Goal: Task Accomplishment & Management: Manage account settings

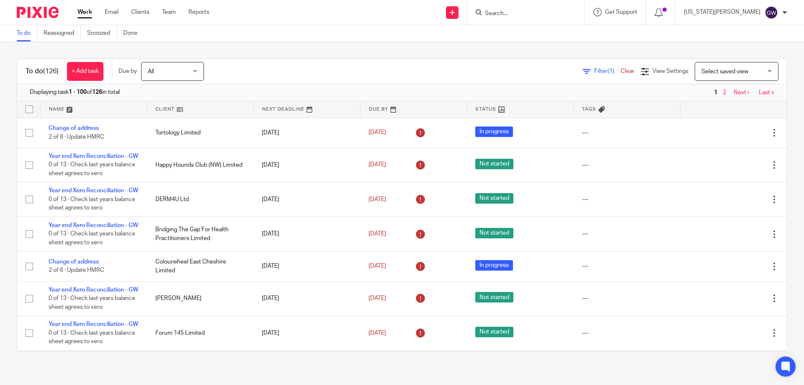
click at [544, 22] on div at bounding box center [525, 12] width 117 height 25
click at [544, 17] on input "Search" at bounding box center [521, 14] width 75 height 8
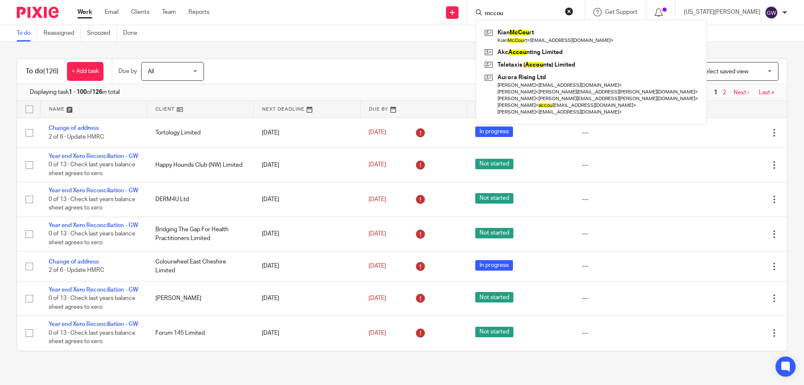
type input "mccou"
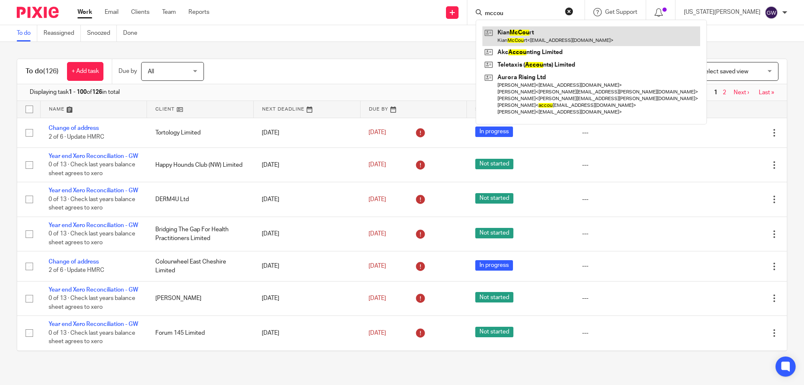
click at [557, 35] on link at bounding box center [591, 35] width 218 height 19
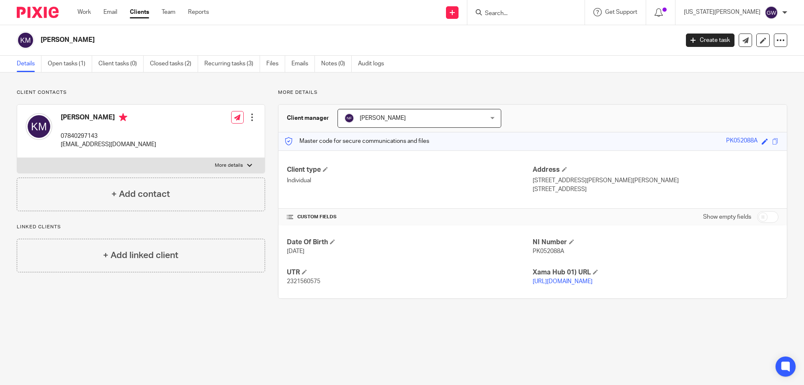
click at [534, 13] on input "Search" at bounding box center [521, 14] width 75 height 8
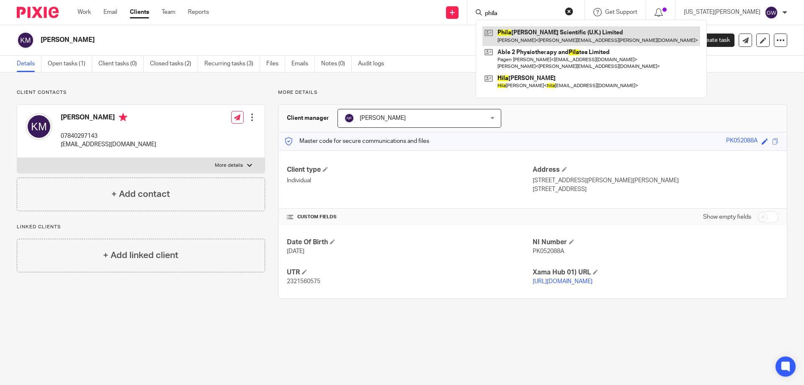
type input "phila"
click at [548, 34] on link at bounding box center [591, 35] width 218 height 19
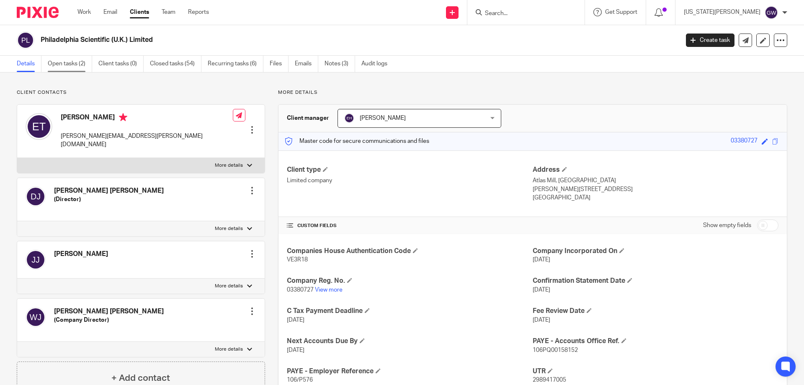
click at [82, 66] on link "Open tasks (2)" at bounding box center [70, 64] width 44 height 16
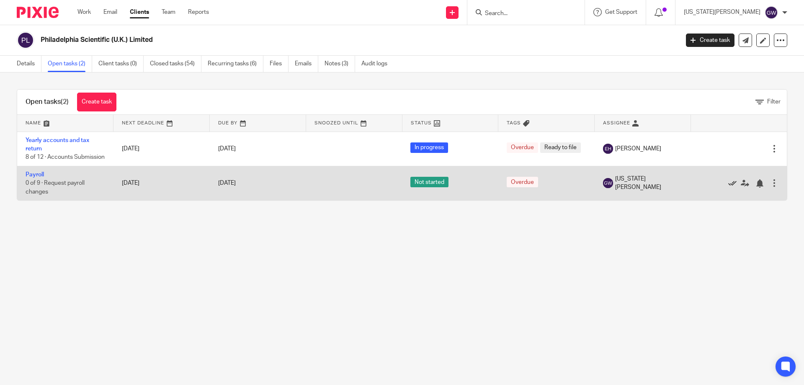
click at [728, 188] on icon at bounding box center [732, 183] width 8 height 8
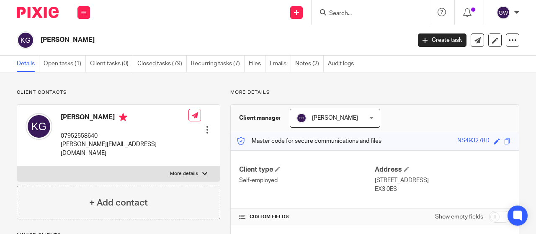
scroll to position [42, 0]
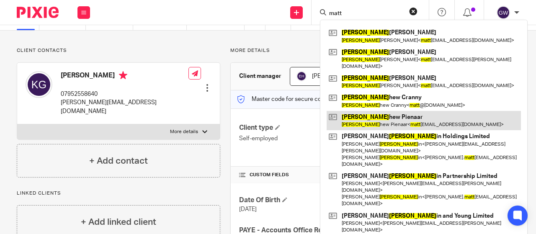
type input "matt"
click at [377, 113] on link at bounding box center [424, 120] width 194 height 19
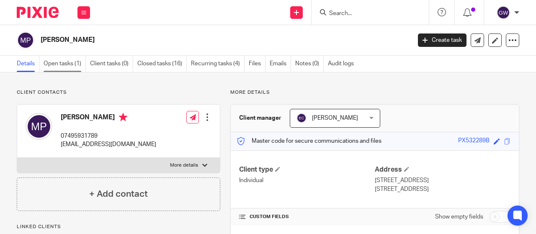
click at [59, 62] on link "Open tasks (1)" at bounding box center [65, 64] width 42 height 16
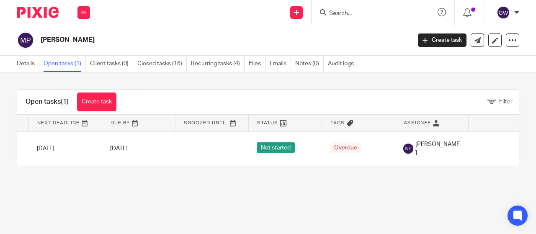
scroll to position [0, 95]
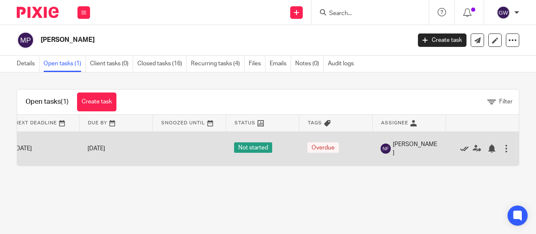
click at [460, 149] on icon at bounding box center [464, 148] width 8 height 8
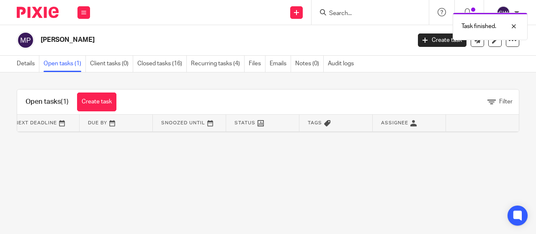
click at [346, 15] on div "Task finished." at bounding box center [398, 24] width 260 height 32
click at [513, 27] on div at bounding box center [507, 26] width 23 height 10
click at [352, 14] on input "Search" at bounding box center [365, 14] width 75 height 8
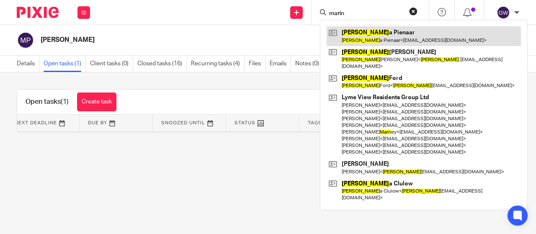
type input "marin"
click at [379, 31] on link at bounding box center [424, 35] width 194 height 19
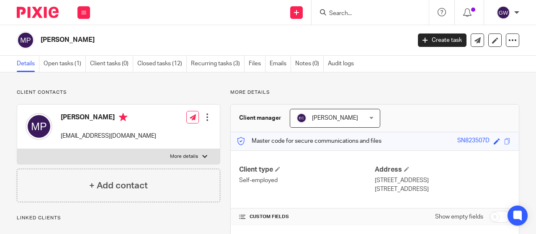
click at [58, 60] on link "Open tasks (1)" at bounding box center [65, 64] width 42 height 16
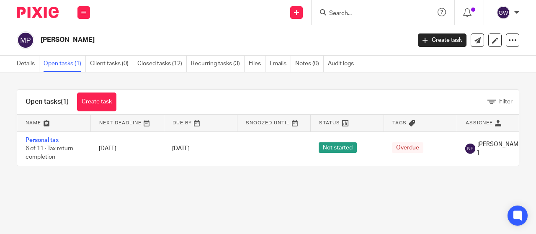
drag, startPoint x: 161, startPoint y: 165, endPoint x: 190, endPoint y: 169, distance: 29.1
click at [190, 166] on table "Name Next Deadline Due By Snoozed Until Status Tags Assignee Personal tax 6 of …" at bounding box center [267, 140] width 501 height 51
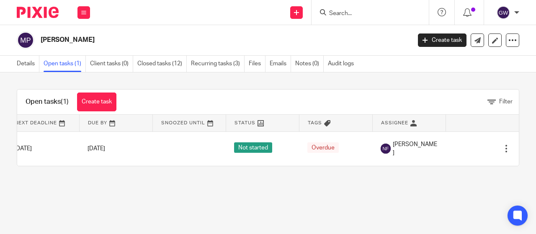
scroll to position [0, 97]
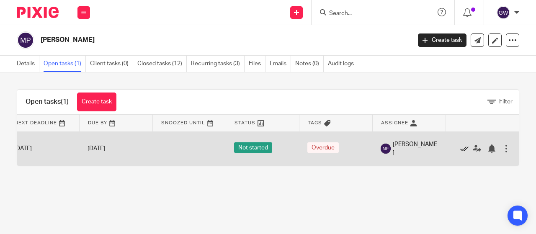
click at [460, 148] on icon at bounding box center [464, 148] width 8 height 8
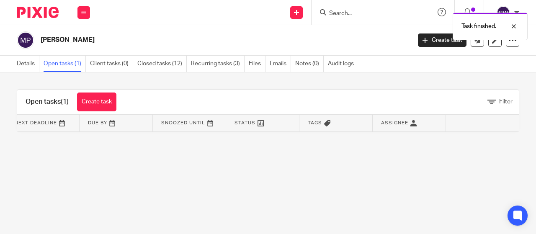
click at [295, 149] on div "Open tasks (1) Create task Filter Name Next Deadline Due By Snoozed Until Statu…" at bounding box center [268, 110] width 536 height 77
click at [87, 12] on button at bounding box center [83, 12] width 13 height 13
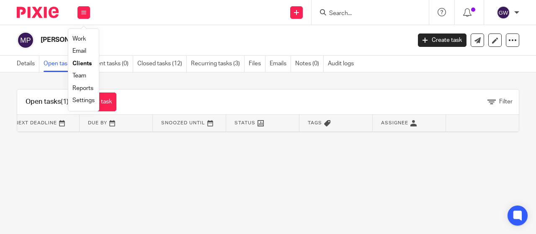
click at [80, 38] on link "Work" at bounding box center [78, 39] width 13 height 6
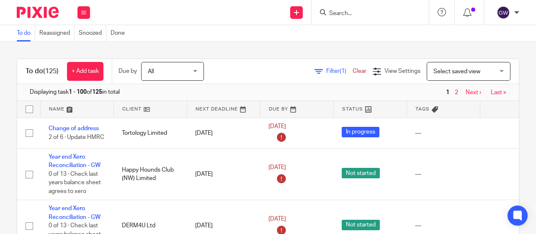
click at [326, 72] on span "Filter (1)" at bounding box center [339, 71] width 26 height 6
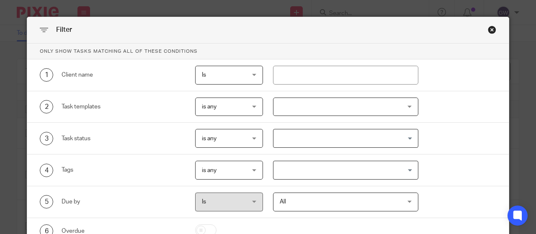
click at [317, 113] on div at bounding box center [346, 107] width 146 height 19
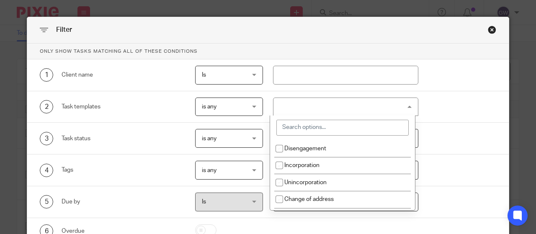
click at [306, 121] on input "search" at bounding box center [342, 128] width 132 height 16
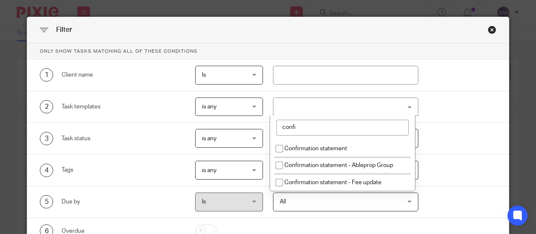
type input "confi"
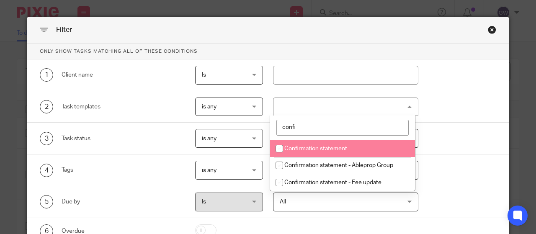
click at [311, 152] on li "Confirmation statement" at bounding box center [342, 148] width 145 height 17
checkbox input "true"
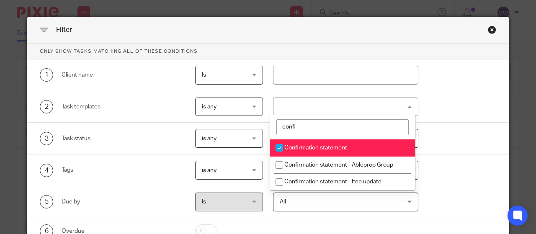
scroll to position [61, 0]
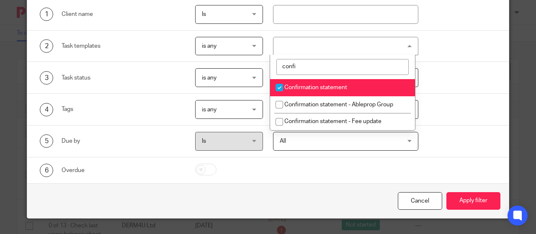
click at [471, 210] on div "Cancel Apply filter" at bounding box center [267, 200] width 481 height 35
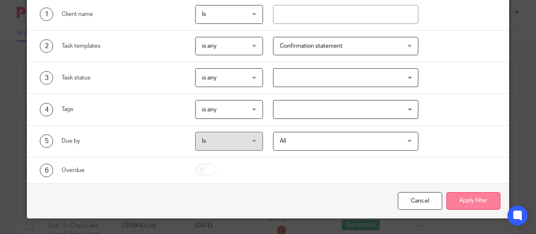
click at [469, 201] on button "Apply filter" at bounding box center [473, 201] width 54 height 18
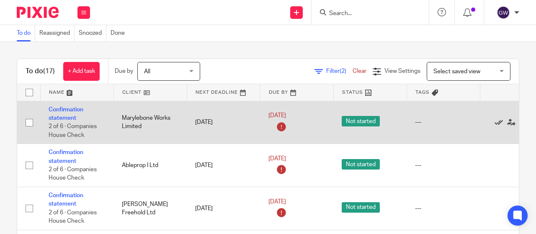
click at [497, 121] on icon at bounding box center [498, 122] width 8 height 8
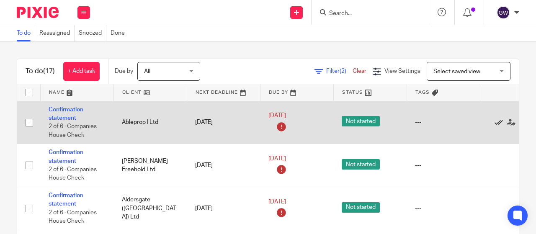
click at [496, 121] on icon at bounding box center [498, 122] width 8 height 8
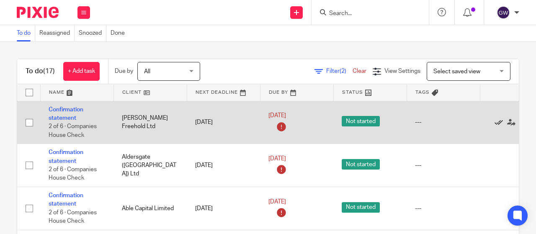
click at [496, 123] on icon at bounding box center [498, 122] width 8 height 8
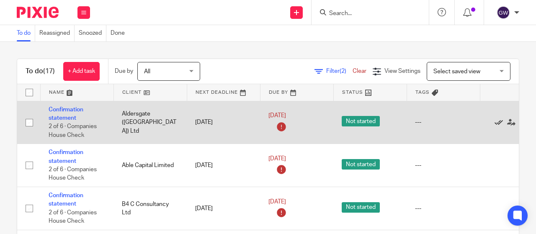
click at [498, 121] on icon at bounding box center [498, 122] width 8 height 8
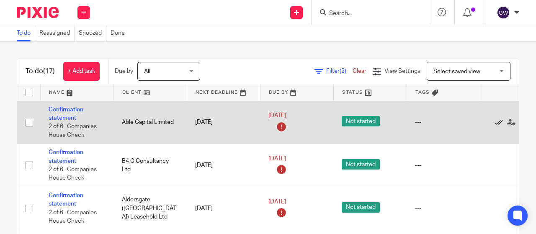
click at [497, 122] on icon at bounding box center [498, 122] width 8 height 8
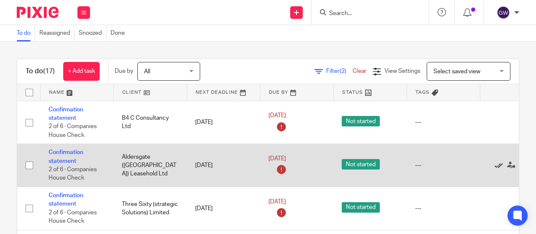
click at [496, 165] on icon at bounding box center [498, 165] width 8 height 8
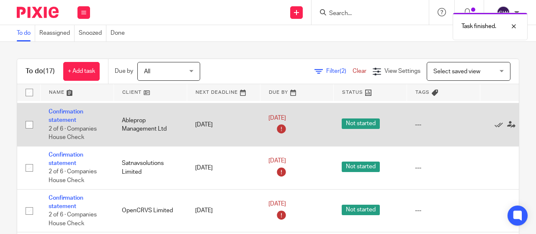
scroll to position [42, 0]
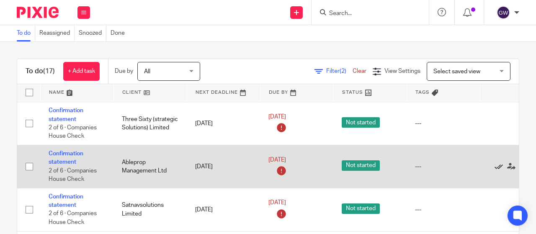
click at [496, 165] on icon at bounding box center [498, 166] width 8 height 8
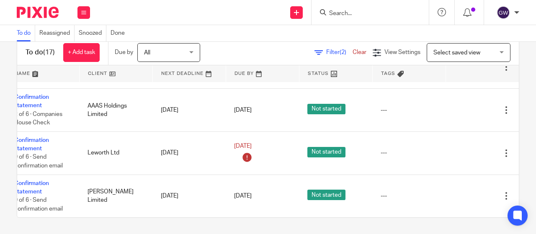
scroll to position [300, 53]
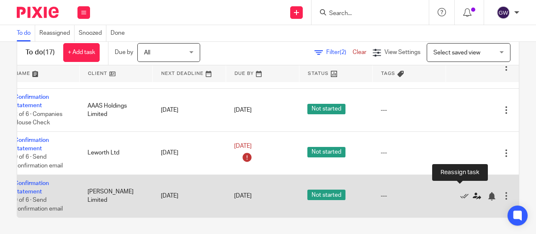
click at [473, 192] on icon at bounding box center [477, 196] width 8 height 8
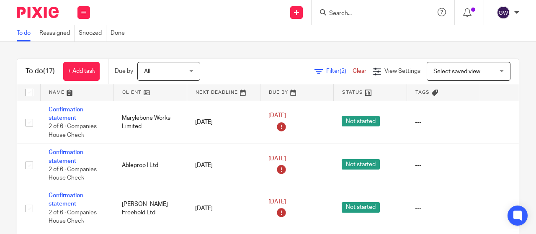
click at [349, 11] on input "Search" at bounding box center [365, 14] width 75 height 8
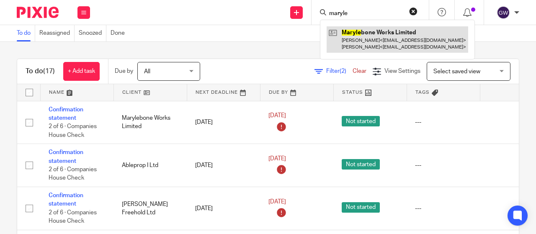
type input "maryle"
click at [365, 50] on link at bounding box center [397, 39] width 141 height 26
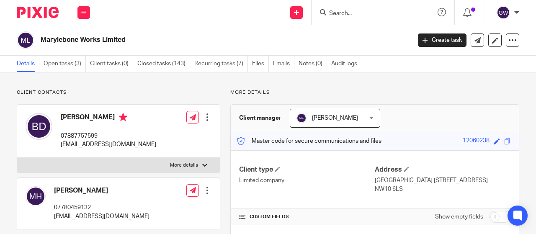
scroll to position [167, 0]
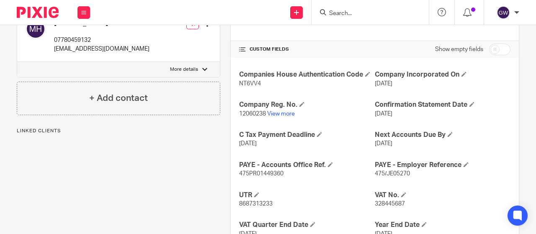
click at [255, 117] on span "12060238" at bounding box center [252, 114] width 27 height 6
copy p "12060238"
click at [359, 11] on input "Search" at bounding box center [365, 14] width 75 height 8
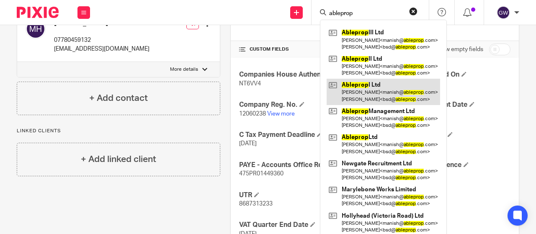
type input "ableprop"
click at [393, 99] on link at bounding box center [383, 92] width 113 height 26
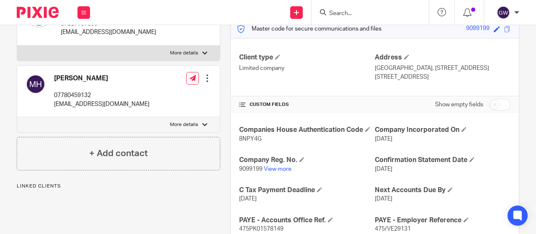
scroll to position [126, 0]
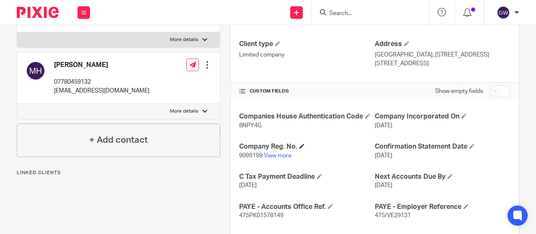
click at [250, 149] on h4 "Company Reg. No." at bounding box center [307, 146] width 136 height 9
click at [252, 155] on span "9099199" at bounding box center [250, 156] width 23 height 6
copy p "9099199"
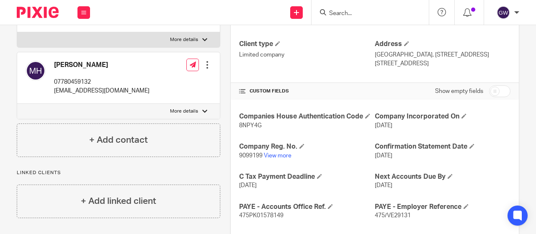
click at [356, 9] on form at bounding box center [372, 12] width 89 height 10
click at [353, 15] on input "Search" at bounding box center [365, 14] width 75 height 8
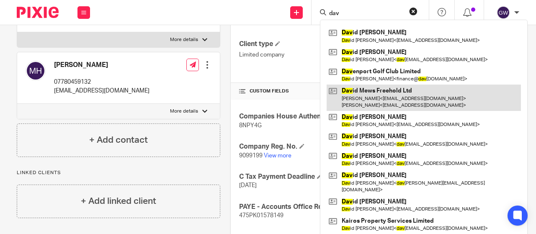
type input "dav"
click at [380, 99] on link at bounding box center [424, 98] width 194 height 26
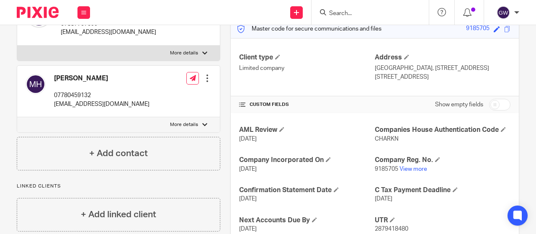
scroll to position [126, 0]
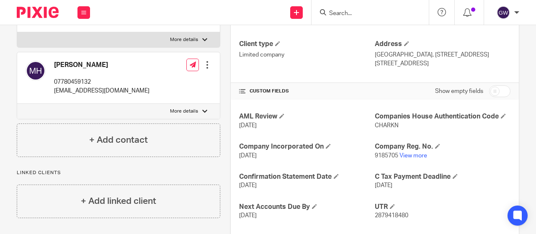
click at [378, 155] on span "9185705" at bounding box center [386, 156] width 23 height 6
copy p "9185705"
click at [357, 13] on input "Search" at bounding box center [365, 14] width 75 height 8
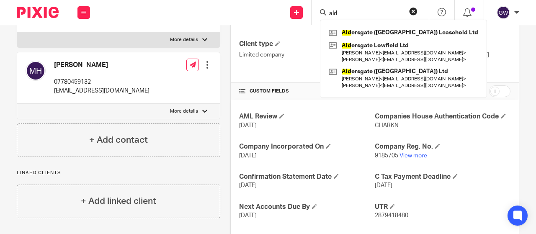
type input "ald"
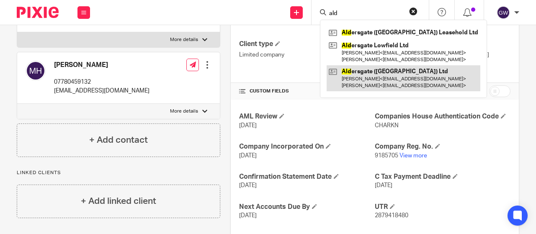
click at [388, 79] on link at bounding box center [404, 78] width 154 height 26
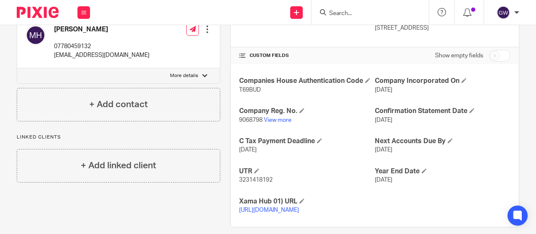
scroll to position [167, 0]
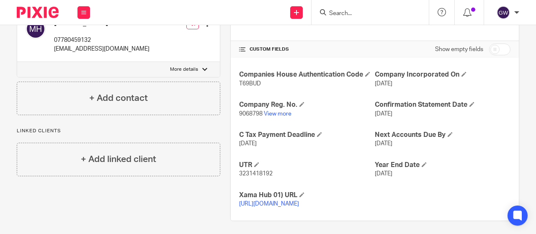
click at [242, 111] on span "9068798" at bounding box center [250, 114] width 23 height 6
copy p "9068798"
click at [352, 12] on input "Search" at bounding box center [365, 14] width 75 height 8
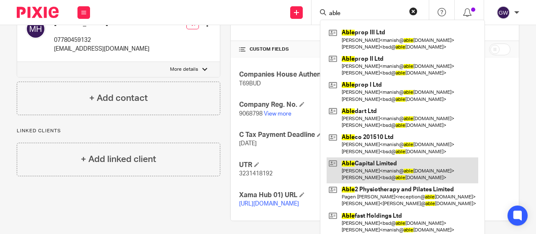
type input "able"
click at [373, 170] on link at bounding box center [403, 170] width 152 height 26
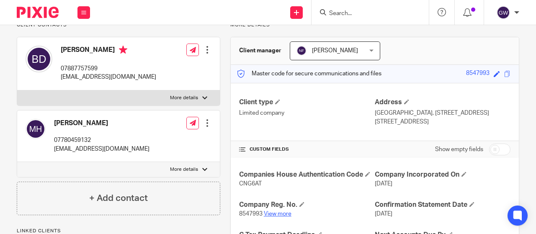
scroll to position [167, 0]
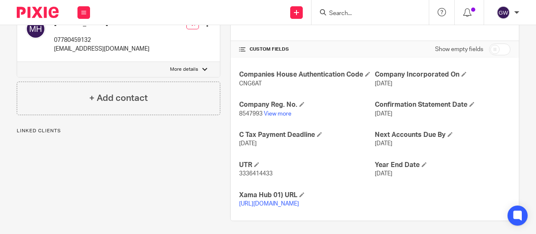
click at [254, 112] on span "8547993" at bounding box center [250, 114] width 23 height 6
copy p "8547993"
click at [368, 10] on input "Search" at bounding box center [365, 14] width 75 height 8
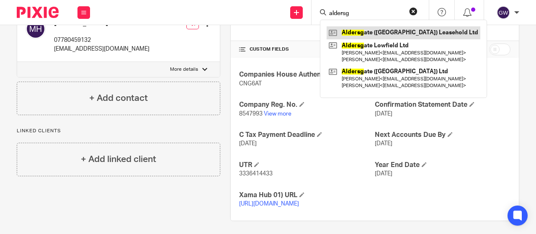
type input "aldersg"
click at [370, 33] on link at bounding box center [404, 32] width 154 height 13
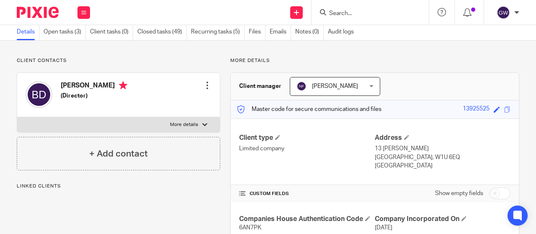
scroll to position [126, 0]
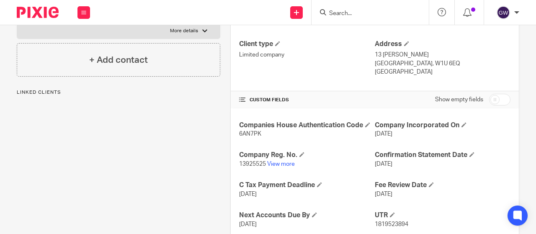
click at [251, 161] on span "13925525" at bounding box center [252, 164] width 27 height 6
copy p "13925525"
click at [353, 15] on input "Search" at bounding box center [365, 14] width 75 height 8
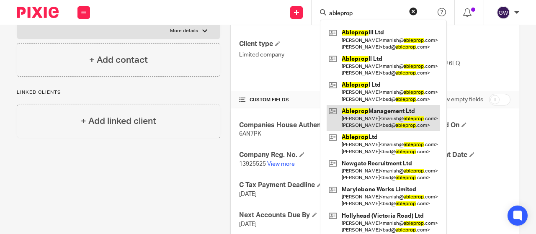
type input "ableprop"
click at [394, 130] on link at bounding box center [383, 118] width 113 height 26
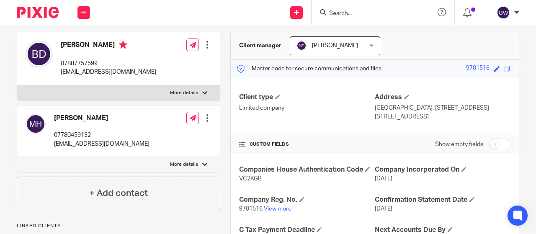
scroll to position [167, 0]
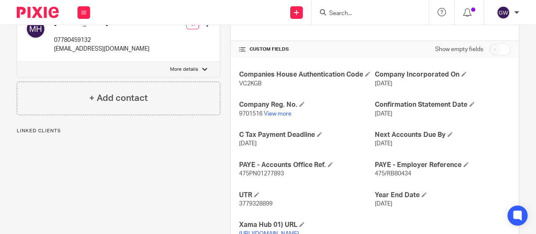
click at [253, 111] on span "9701516" at bounding box center [250, 114] width 23 height 6
copy p "9701516"
click at [345, 10] on input "Search" at bounding box center [365, 14] width 75 height 8
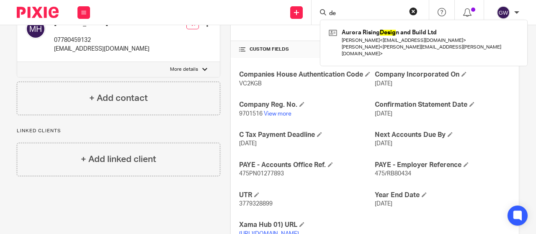
type input "d"
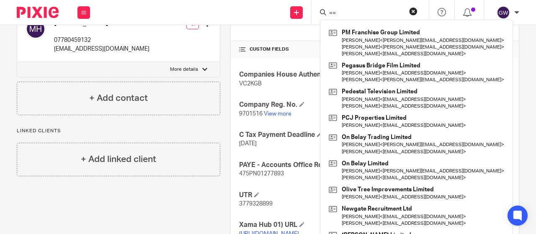
type input "="
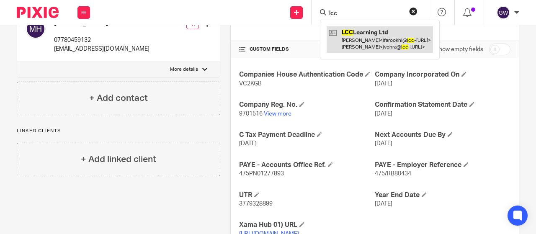
type input "lcc"
click at [363, 34] on link at bounding box center [380, 39] width 106 height 26
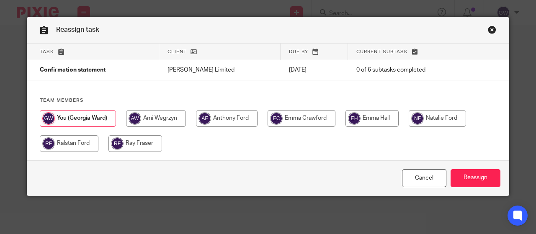
click at [421, 118] on input "radio" at bounding box center [437, 118] width 57 height 17
radio input "true"
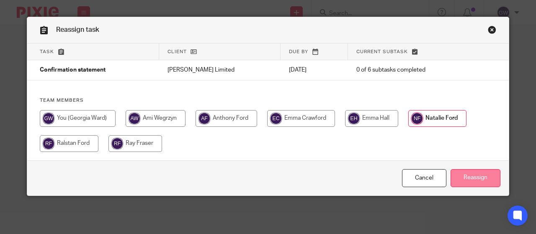
click at [488, 183] on input "Reassign" at bounding box center [475, 178] width 50 height 18
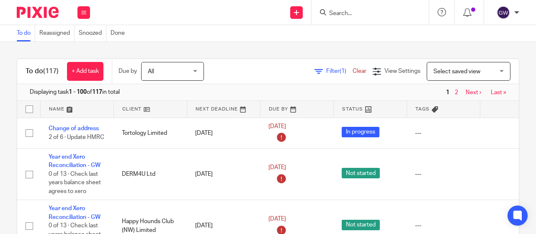
click at [348, 10] on input "Search" at bounding box center [365, 14] width 75 height 8
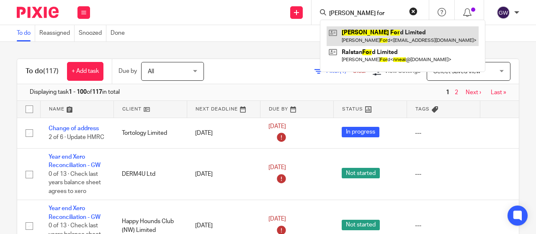
type input "neal for"
click at [367, 41] on link at bounding box center [403, 35] width 152 height 19
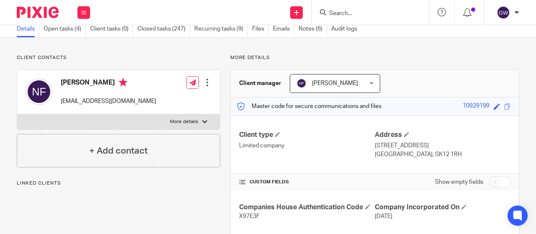
scroll to position [126, 0]
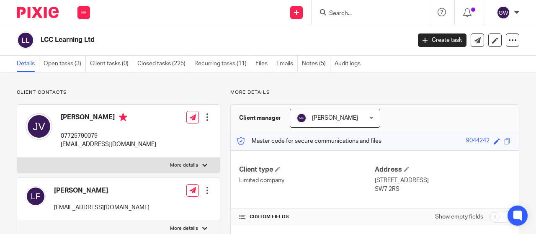
click at [65, 67] on link "Open tasks (3)" at bounding box center [65, 64] width 42 height 16
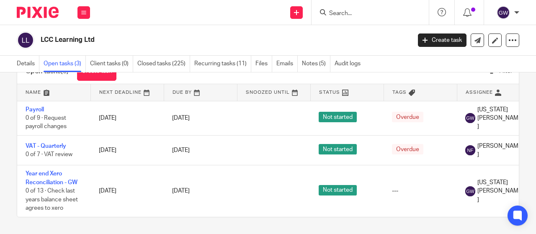
scroll to position [36, 0]
click at [355, 16] on input "Search" at bounding box center [365, 14] width 75 height 8
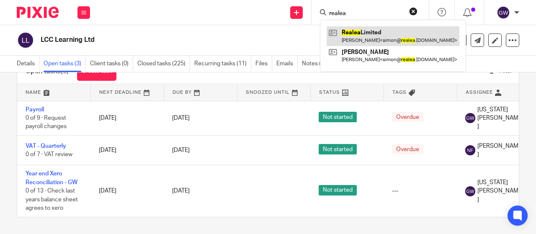
type input "realea"
click at [374, 35] on link at bounding box center [393, 35] width 133 height 19
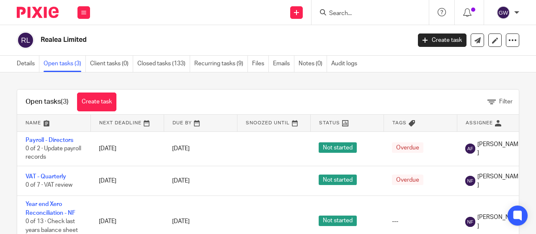
scroll to position [36, 0]
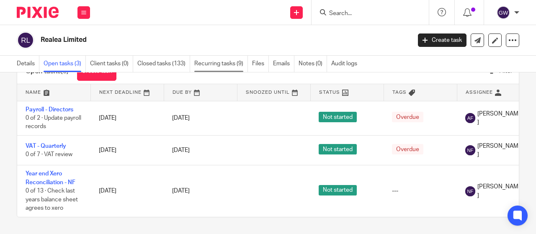
click at [227, 67] on link "Recurring tasks (9)" at bounding box center [221, 64] width 54 height 16
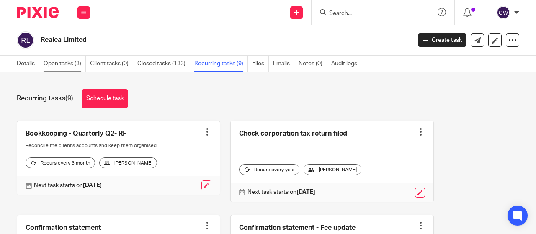
click at [48, 69] on link "Open tasks (3)" at bounding box center [65, 64] width 42 height 16
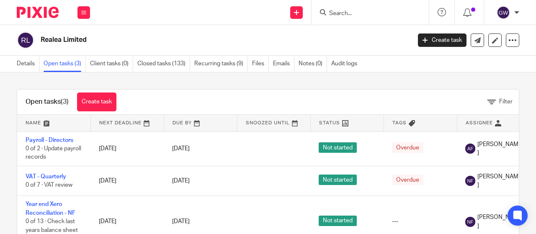
click at [351, 84] on div "Open tasks (3) Create task Filter Name Next Deadline Due By Snoozed Until Statu…" at bounding box center [268, 153] width 536 height 162
click at [351, 12] on input "Search" at bounding box center [365, 14] width 75 height 8
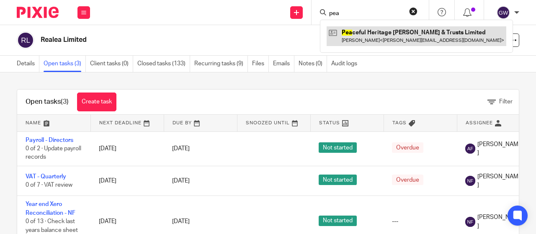
type input "pea"
click at [355, 36] on link at bounding box center [417, 35] width 180 height 19
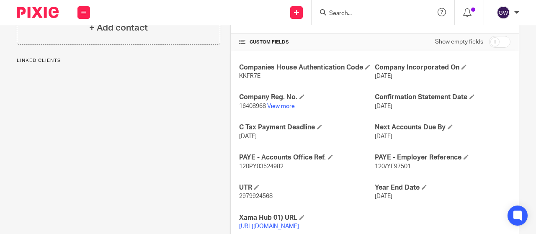
scroll to position [176, 0]
